Goal: Navigation & Orientation: Find specific page/section

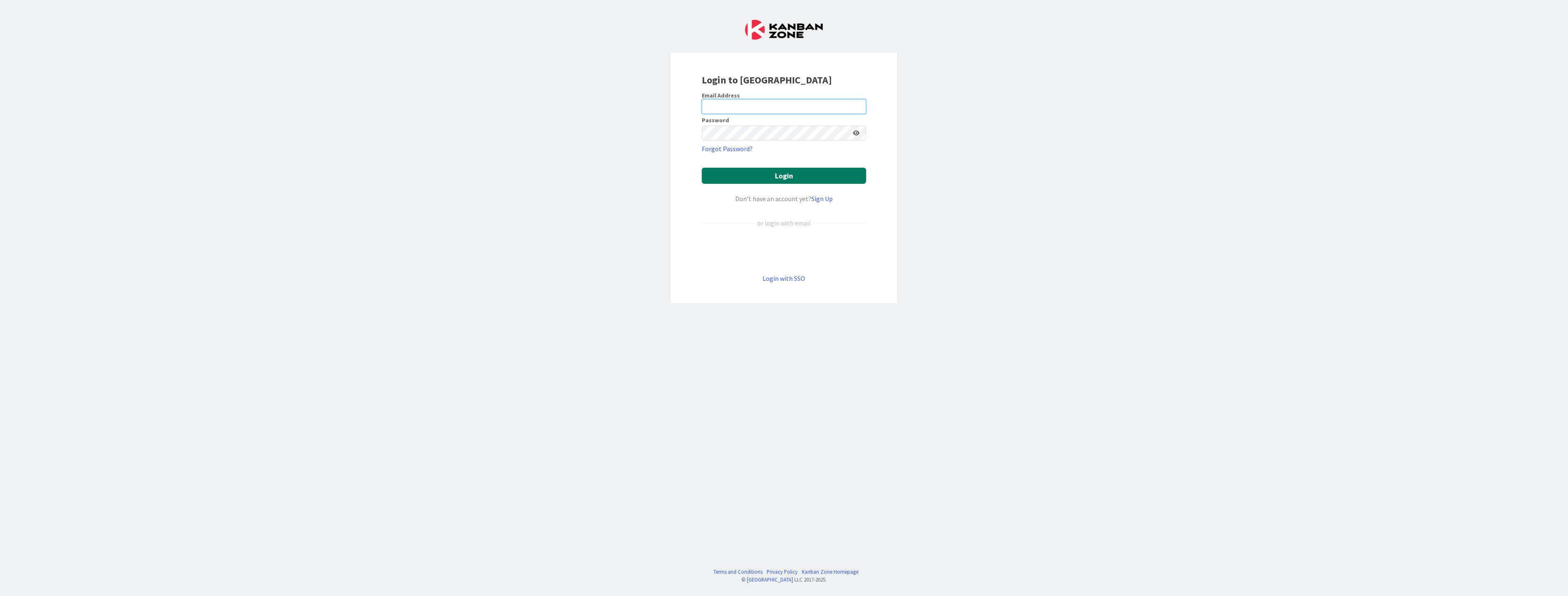
type input "renato.l.barros@timestamp.pt"
click at [321, 181] on button "Login" at bounding box center [784, 176] width 164 height 16
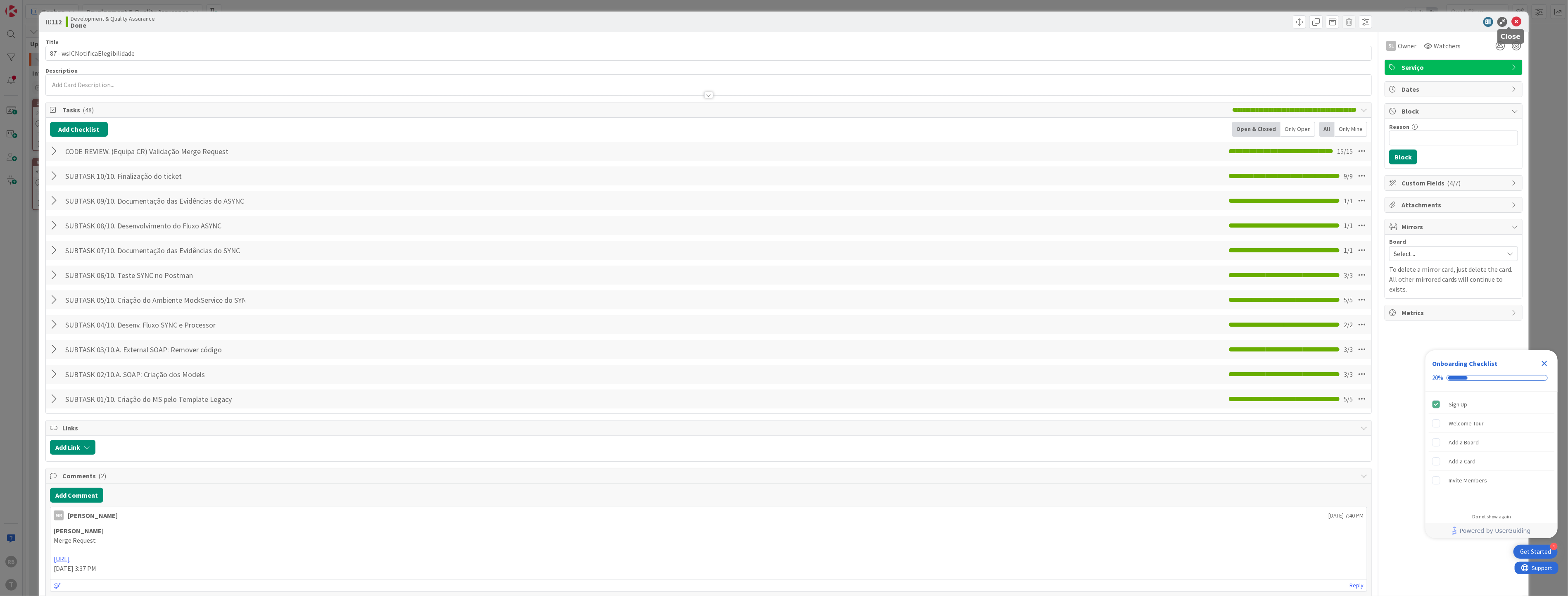
click at [321, 23] on icon at bounding box center [1516, 22] width 10 height 10
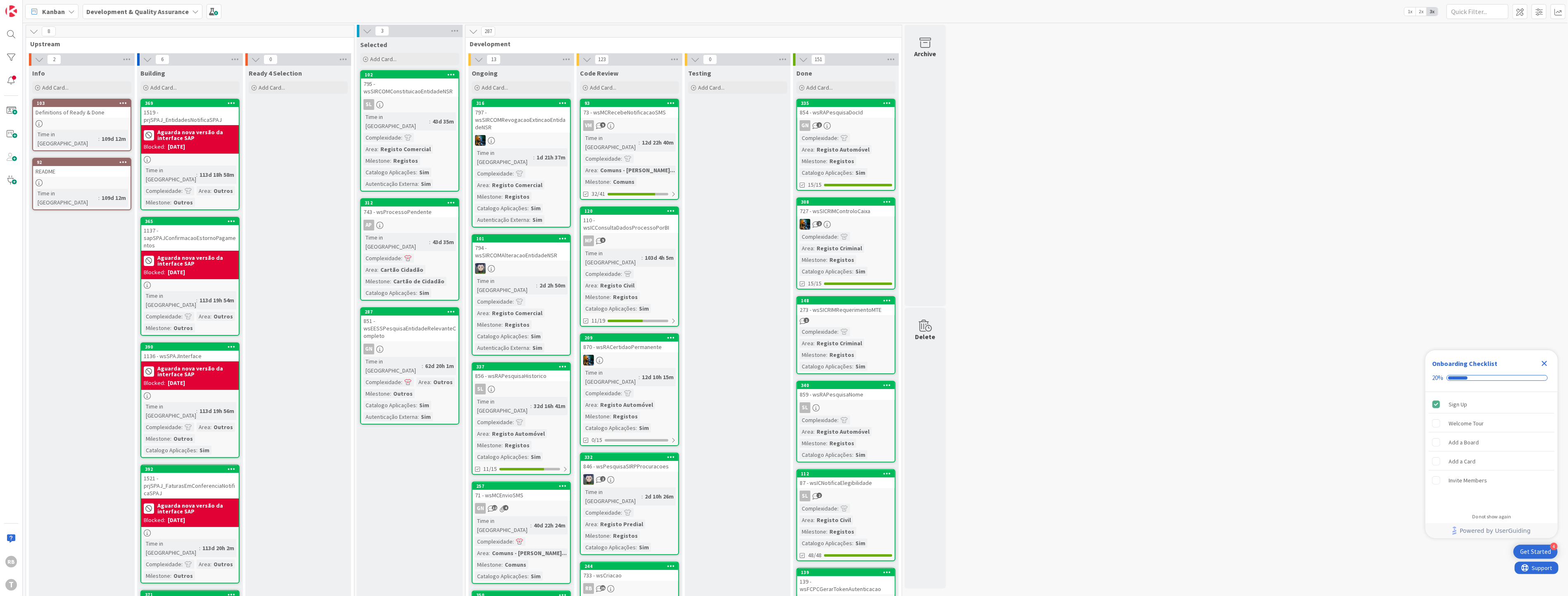
click at [321, 129] on div "GN 2" at bounding box center [846, 125] width 97 height 11
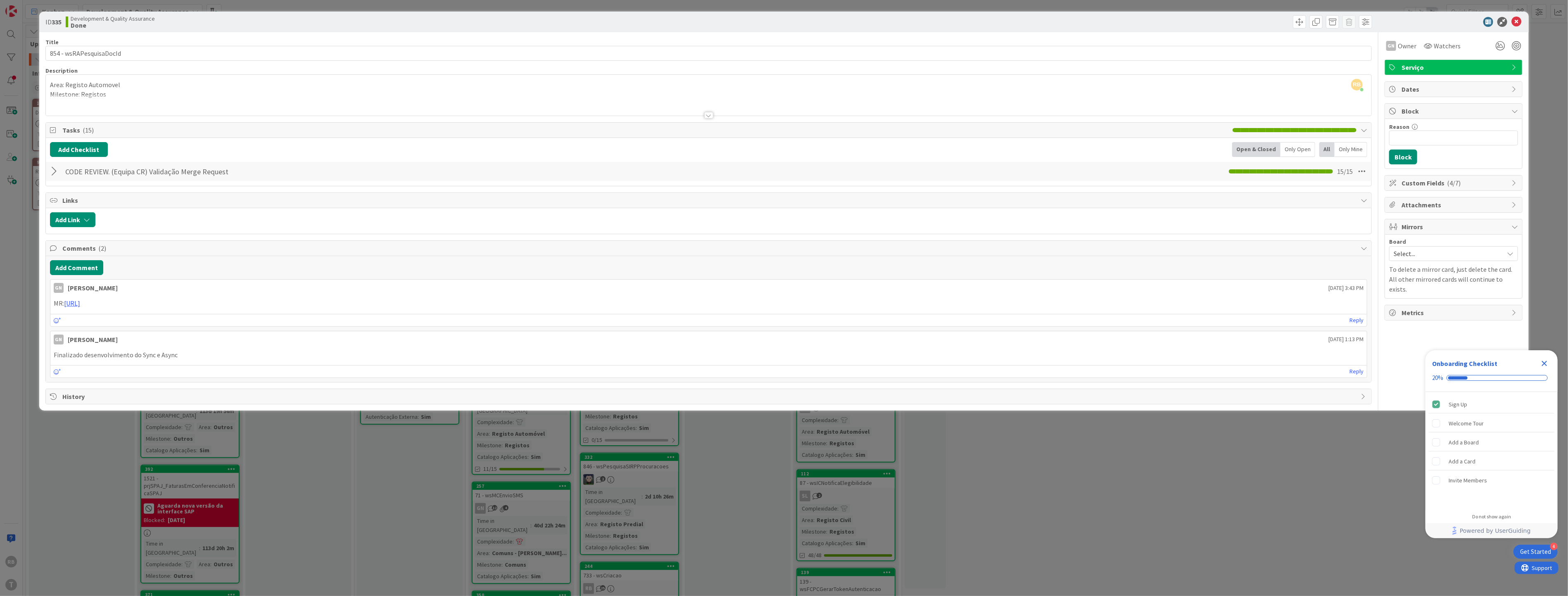
click at [51, 167] on div at bounding box center [55, 171] width 11 height 15
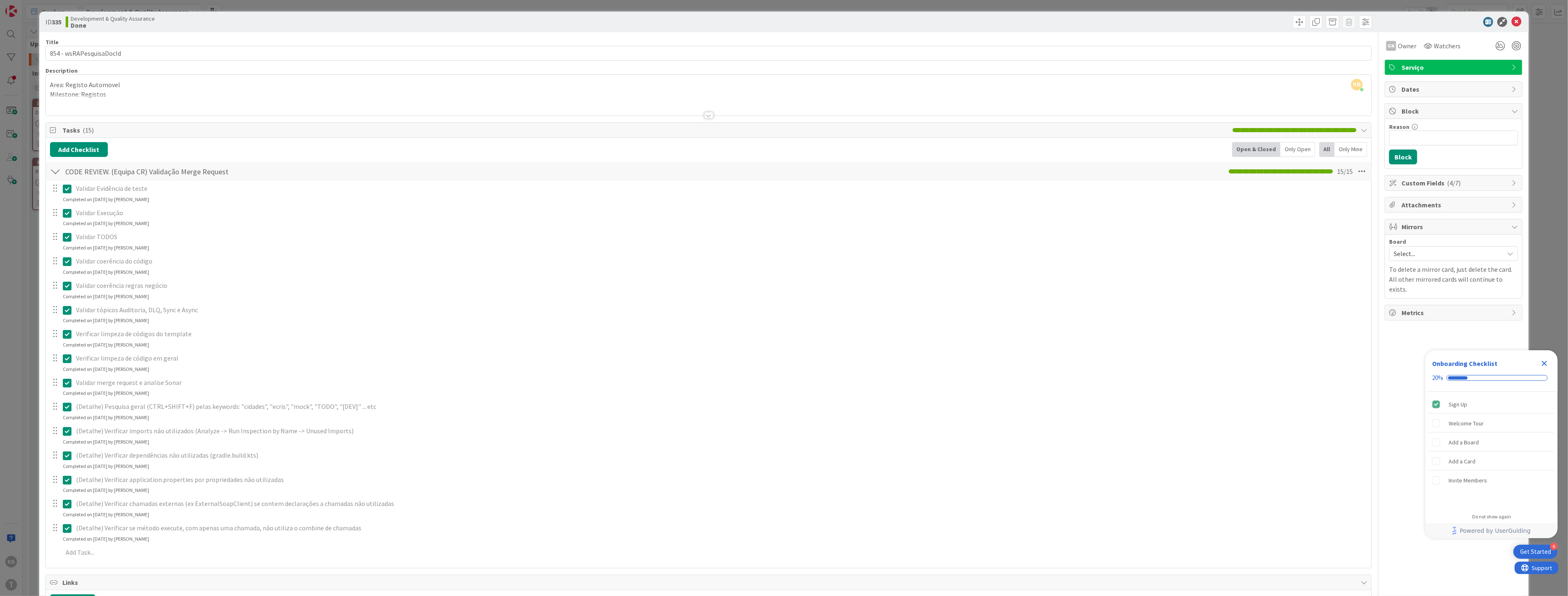
click at [52, 167] on div at bounding box center [55, 171] width 11 height 15
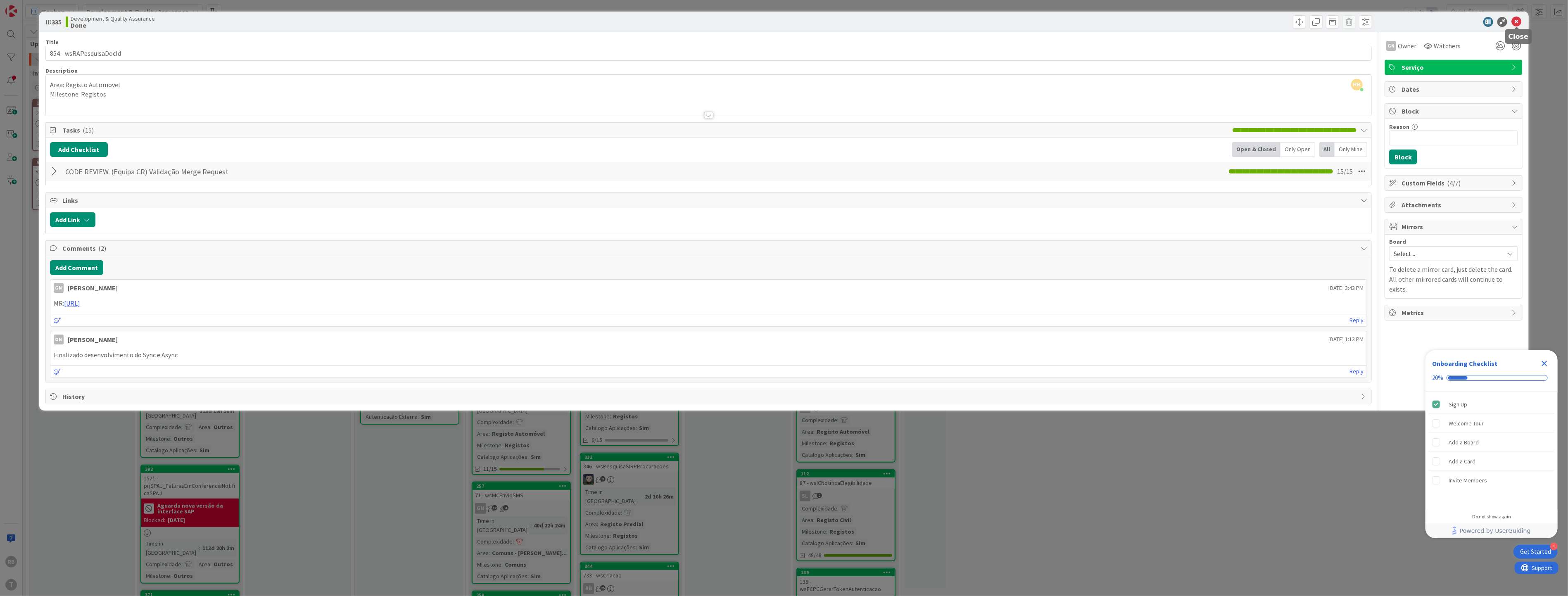
click at [321, 24] on icon at bounding box center [1516, 22] width 10 height 10
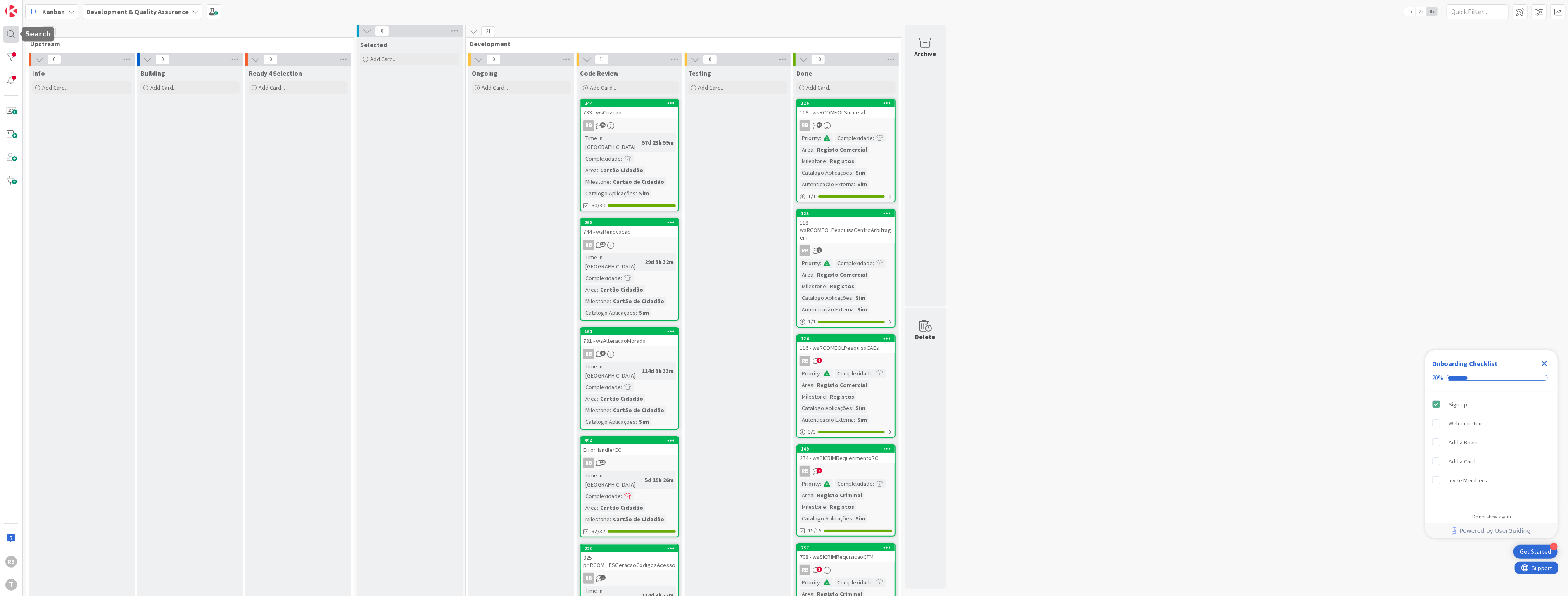
click at [10, 31] on div at bounding box center [11, 34] width 16 height 16
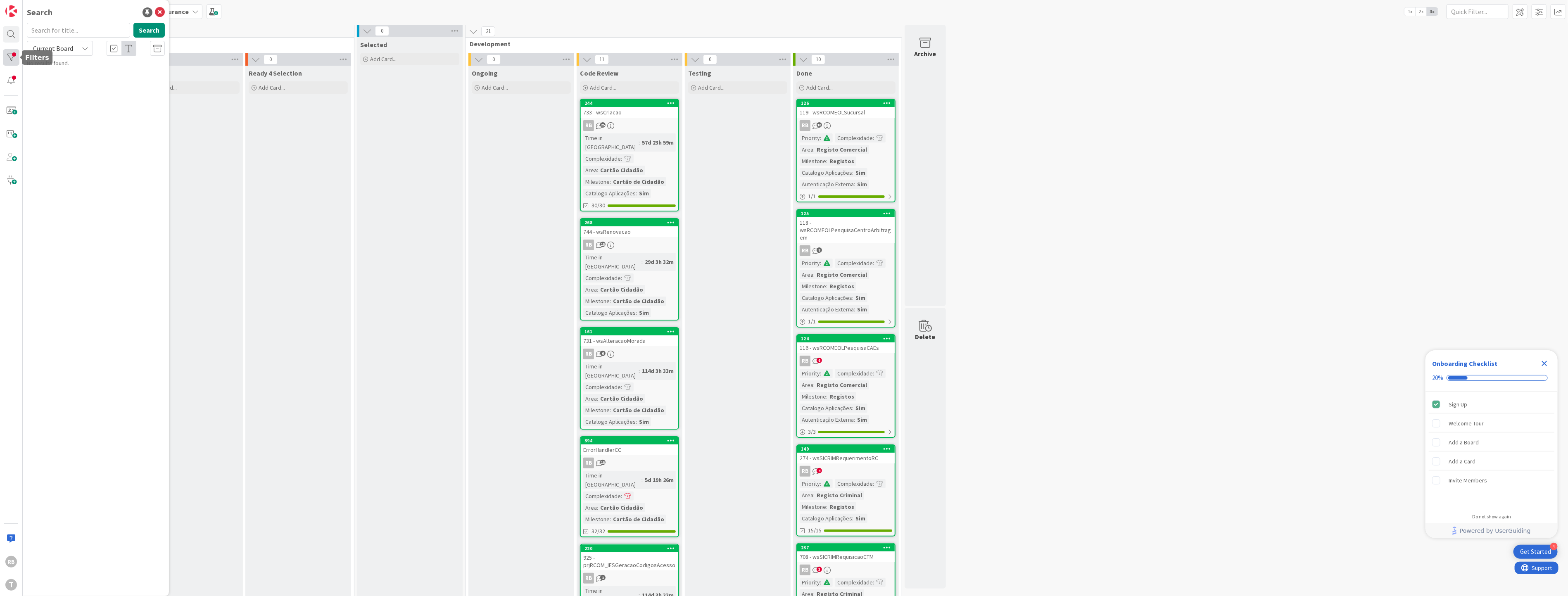
click at [10, 57] on div at bounding box center [11, 57] width 16 height 16
click at [29, 110] on icon at bounding box center [30, 110] width 5 height 7
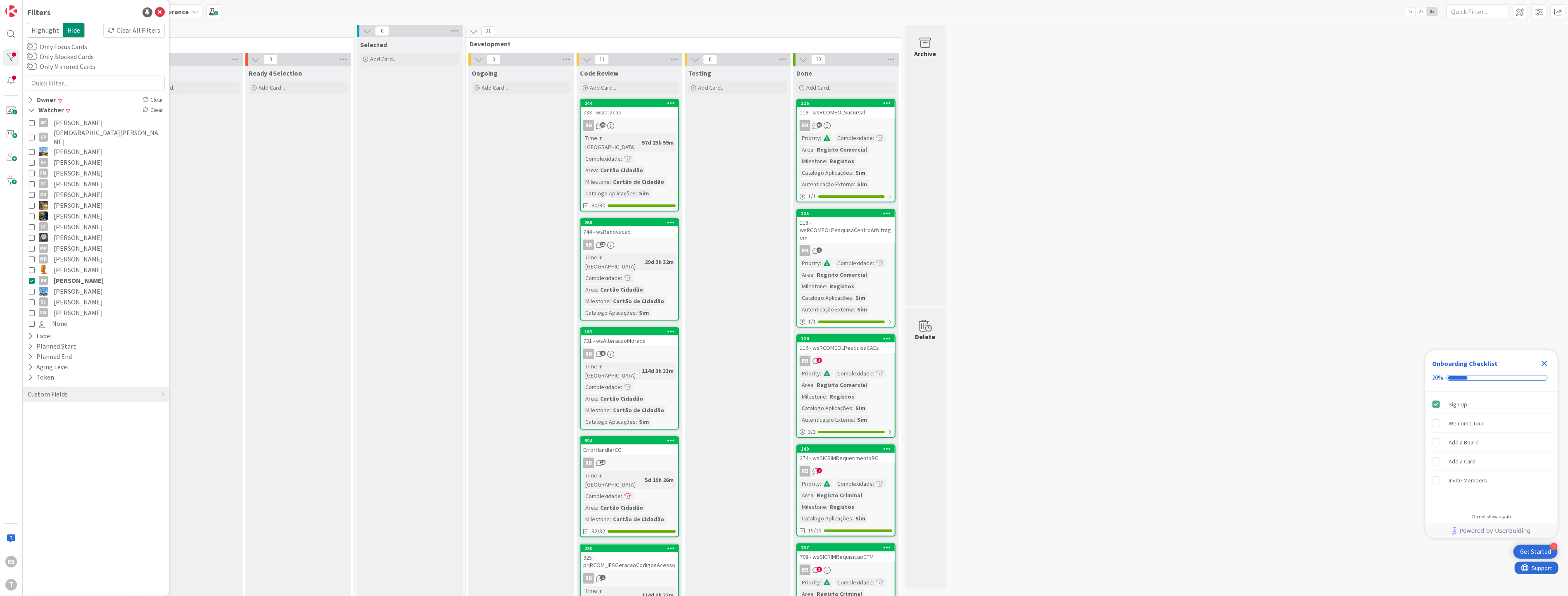
click at [34, 278] on icon at bounding box center [32, 281] width 6 height 6
click at [32, 97] on icon at bounding box center [30, 100] width 5 height 7
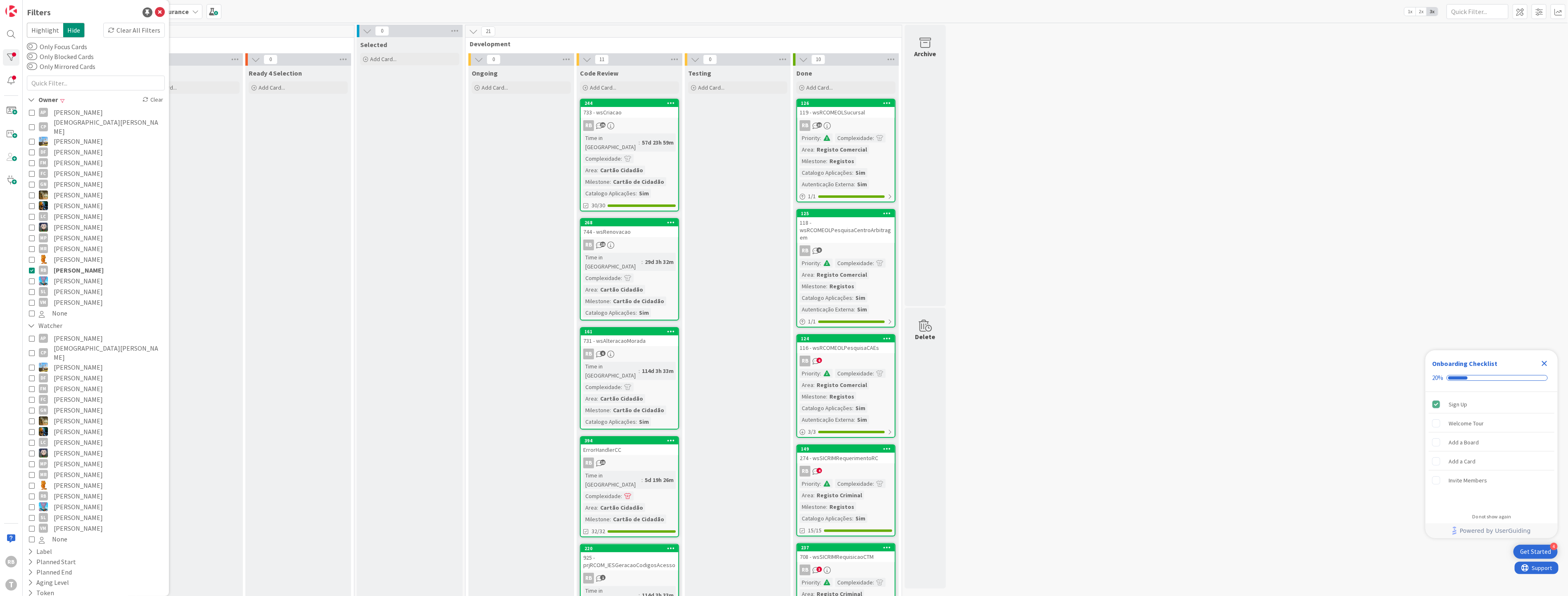
click at [30, 267] on icon at bounding box center [32, 270] width 6 height 6
